Goal: Information Seeking & Learning: Find contact information

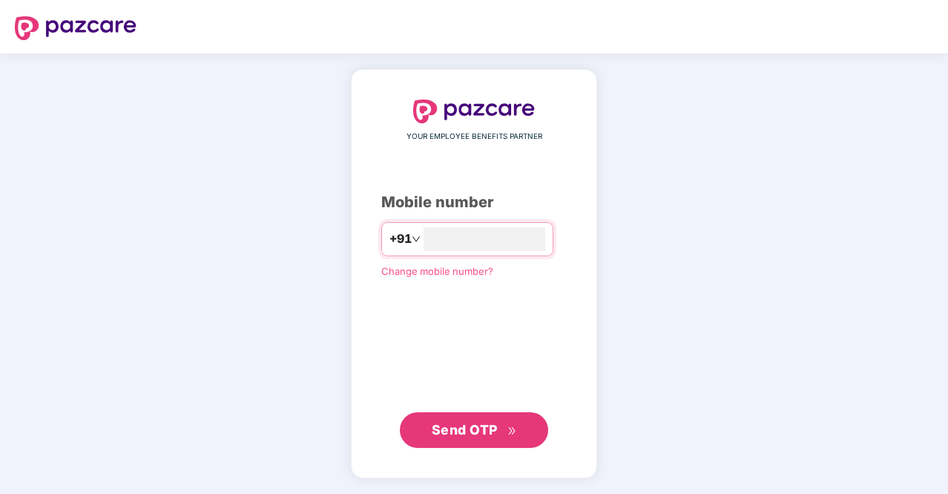
type input "**********"
click at [467, 439] on span "Send OTP" at bounding box center [474, 429] width 85 height 21
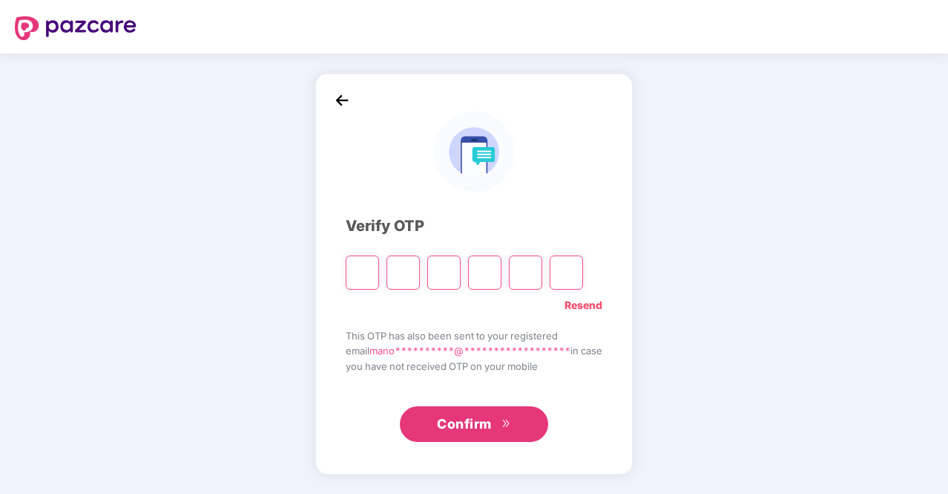
type input "*"
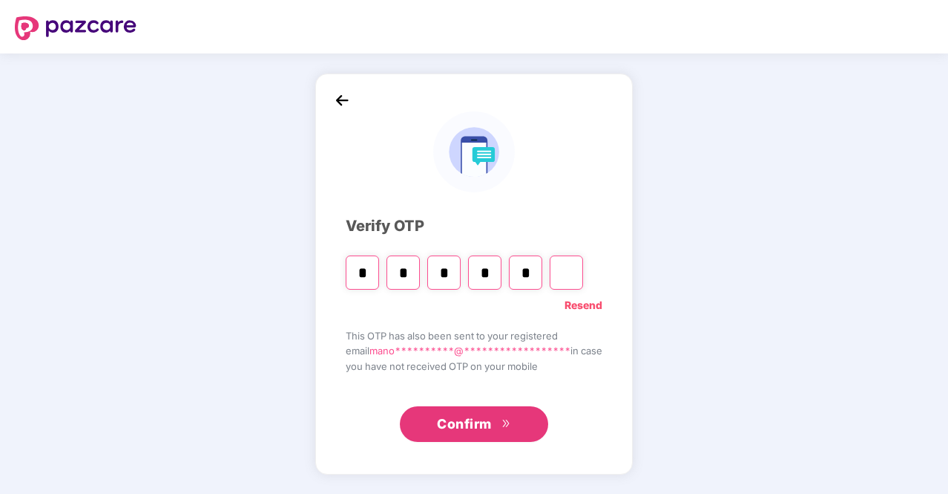
type input "*"
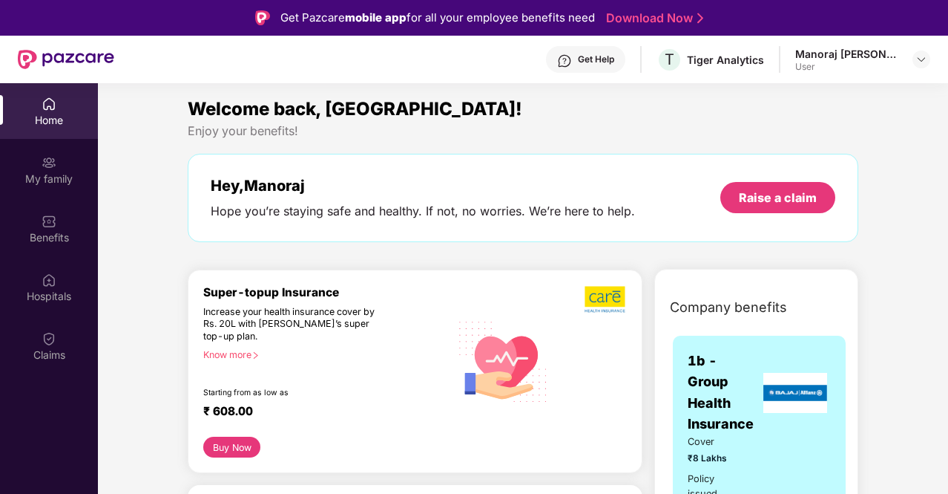
click at [598, 56] on div "Get Help" at bounding box center [596, 59] width 36 height 12
click at [399, 255] on div "Welcome back, [GEOGRAPHIC_DATA]! Enjoy your benefits! Hey, [PERSON_NAME] Hope y…" at bounding box center [523, 176] width 683 height 162
click at [589, 63] on div "Get Help" at bounding box center [596, 59] width 36 height 12
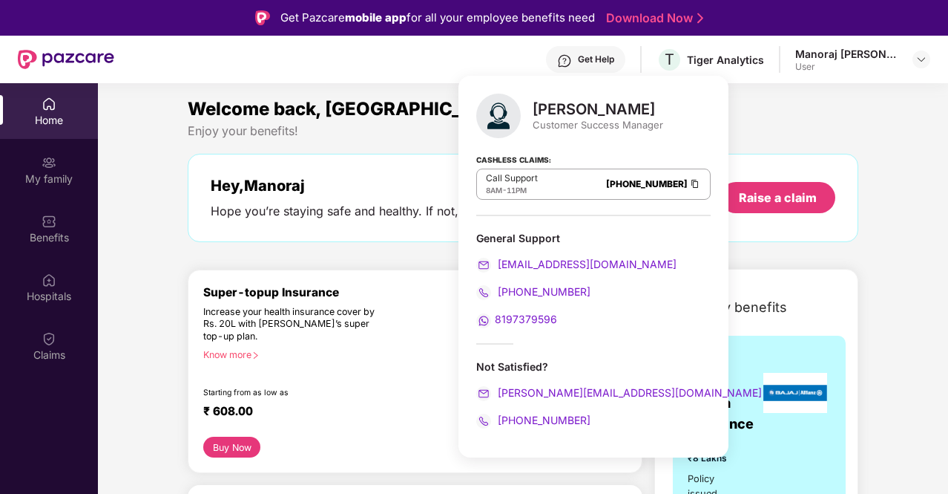
click at [815, 131] on div "Enjoy your benefits!" at bounding box center [523, 131] width 671 height 16
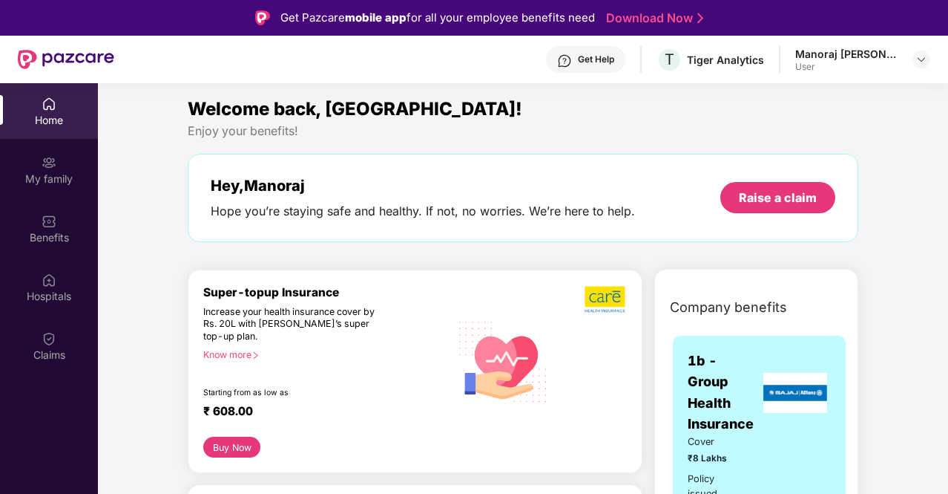
click at [614, 52] on div "Get Help" at bounding box center [585, 59] width 79 height 27
click at [845, 217] on div "Hey, [PERSON_NAME] you’re staying safe and healthy. If not, no worries. We’re h…" at bounding box center [523, 198] width 671 height 88
click at [781, 244] on div "Welcome back, [GEOGRAPHIC_DATA]! Enjoy your benefits! Hey, [PERSON_NAME] Hope y…" at bounding box center [523, 176] width 683 height 162
click at [727, 62] on div "Tiger Analytics" at bounding box center [725, 60] width 77 height 14
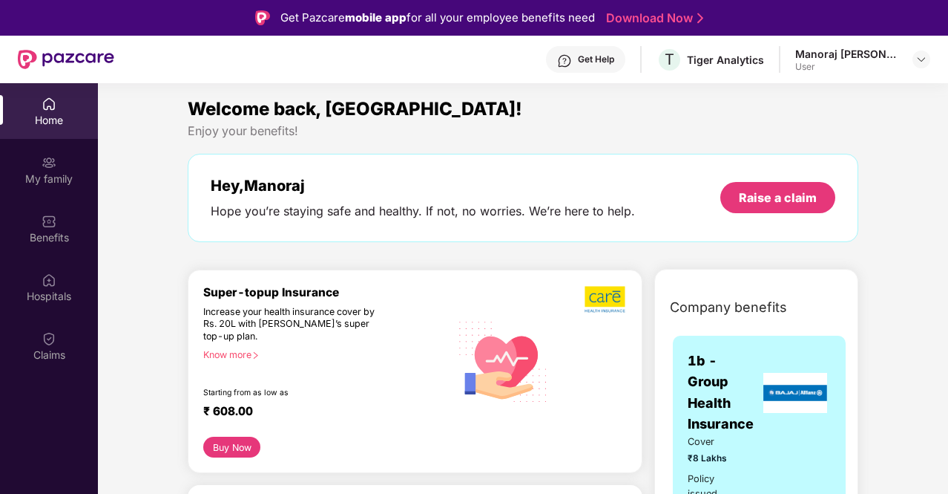
click at [603, 65] on div "Get Help" at bounding box center [596, 59] width 36 height 12
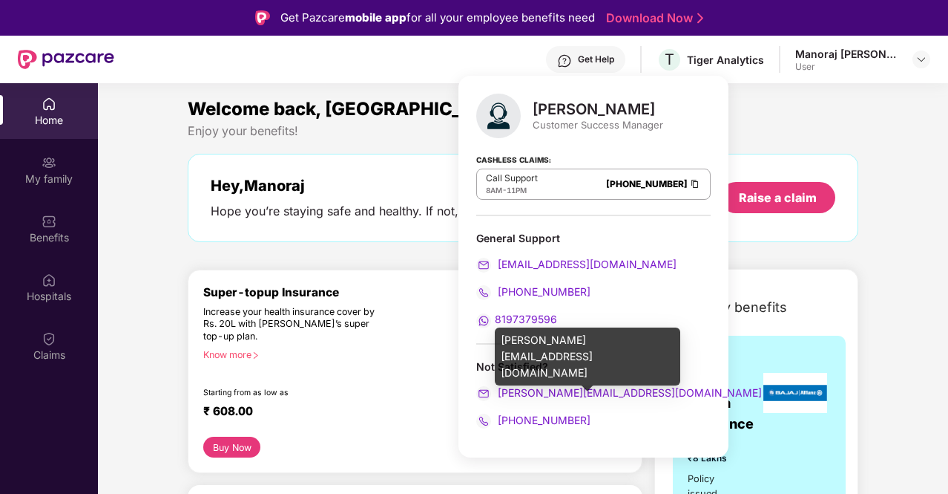
click at [480, 389] on img at bounding box center [483, 393] width 15 height 15
drag, startPoint x: 686, startPoint y: 396, endPoint x: 500, endPoint y: 393, distance: 186.3
click at [500, 393] on div "[PERSON_NAME][EMAIL_ADDRESS][DOMAIN_NAME]" at bounding box center [593, 392] width 235 height 16
copy span "[PERSON_NAME][EMAIL_ADDRESS][DOMAIN_NAME]"
